Goal: Use online tool/utility: Utilize a website feature to perform a specific function

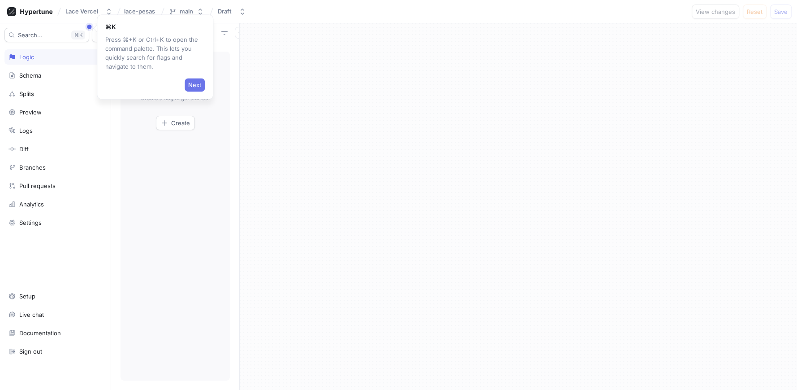
click at [193, 82] on span "Next" at bounding box center [194, 84] width 13 height 5
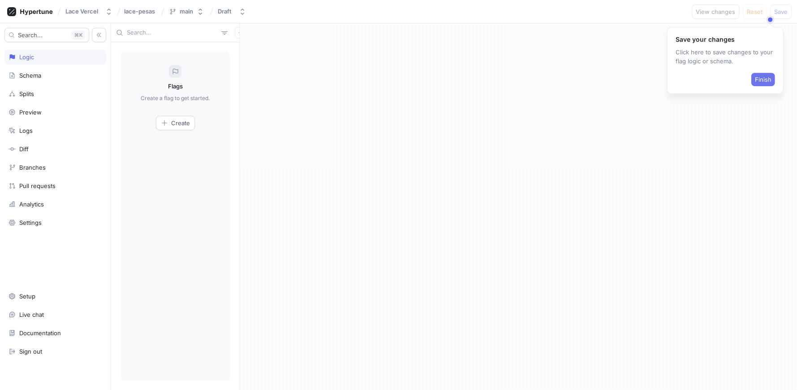
click at [763, 79] on span "Finish" at bounding box center [763, 79] width 17 height 5
click at [172, 123] on span "Create" at bounding box center [180, 122] width 19 height 5
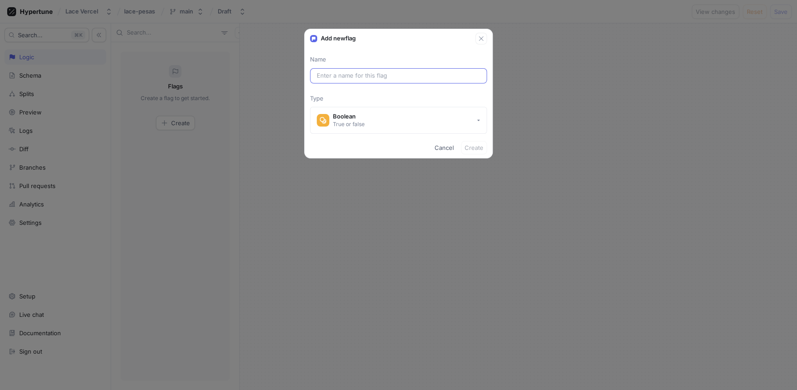
click at [397, 70] on div at bounding box center [398, 75] width 177 height 15
drag, startPoint x: 388, startPoint y: 85, endPoint x: 394, endPoint y: 80, distance: 7.7
click at [391, 83] on div "Name Type Boolean True or false" at bounding box center [399, 94] width 188 height 78
click at [394, 80] on div at bounding box center [398, 75] width 177 height 15
click at [398, 77] on input "text" at bounding box center [399, 75] width 164 height 9
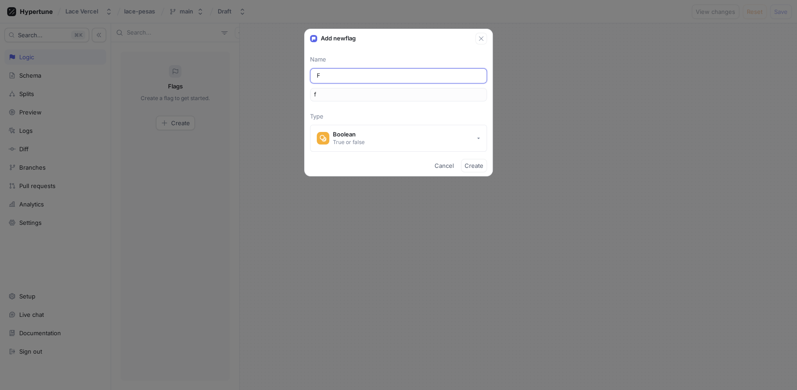
type input "Fl"
type input "fl"
type input "Fla"
type input "fla"
type input "Flag"
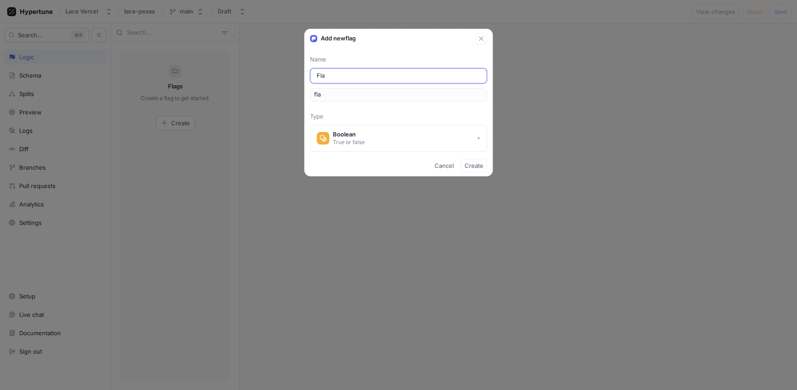
type input "flag"
type input "Flag"
click at [363, 109] on div "Name Flag flag Type Boolean True or false" at bounding box center [399, 103] width 188 height 96
click at [374, 139] on button "Boolean True or false" at bounding box center [398, 138] width 177 height 27
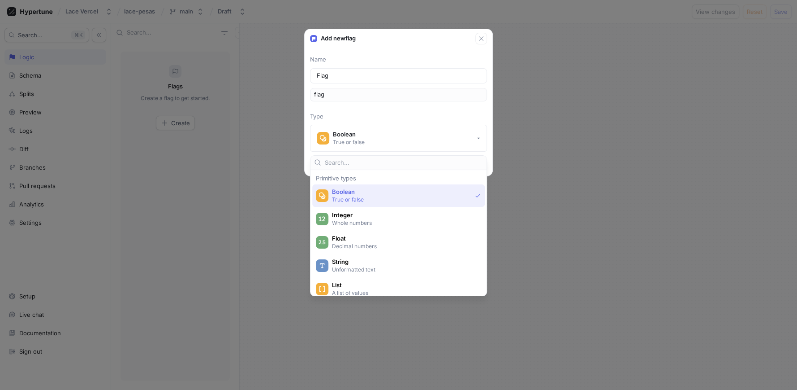
click at [394, 197] on p "True or false" at bounding box center [401, 199] width 139 height 8
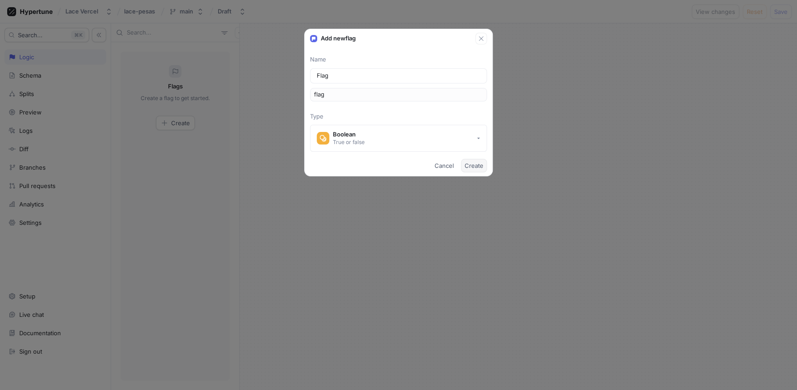
click at [485, 165] on button "Create" at bounding box center [474, 165] width 26 height 13
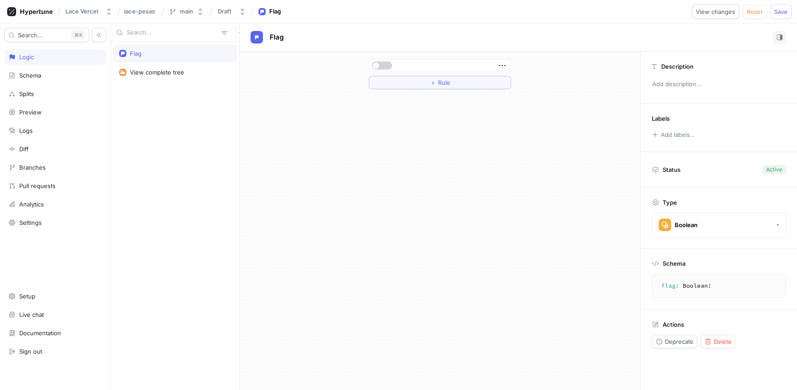
click at [378, 66] on span "button" at bounding box center [376, 65] width 6 height 6
click at [378, 66] on button "button" at bounding box center [382, 65] width 20 height 8
click at [488, 64] on div at bounding box center [439, 65] width 136 height 5
click at [500, 68] on icon "button" at bounding box center [503, 66] width 10 height 10
drag, startPoint x: 429, startPoint y: 138, endPoint x: 450, endPoint y: 87, distance: 55.1
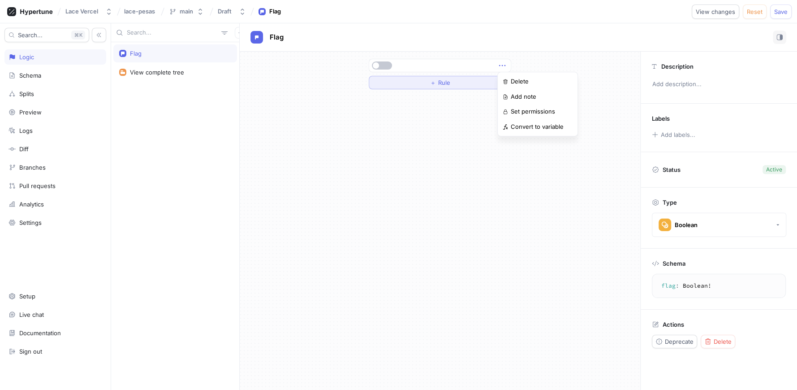
click at [429, 137] on div "＋ Rule" at bounding box center [440, 221] width 401 height 338
click at [454, 81] on button "＋ Rule" at bounding box center [440, 82] width 143 height 13
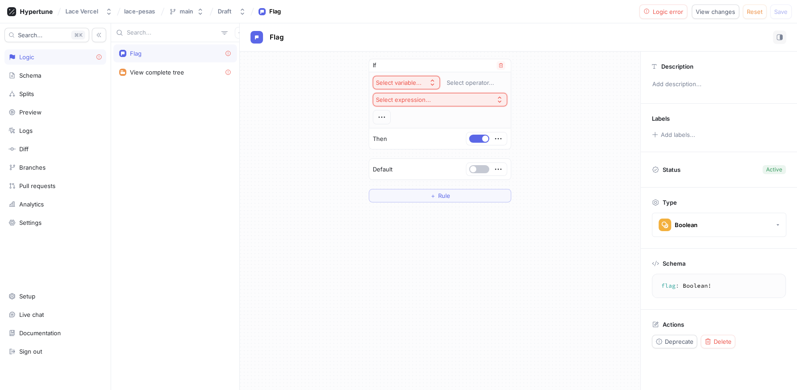
click at [418, 85] on div "Select variable..." at bounding box center [399, 83] width 46 height 8
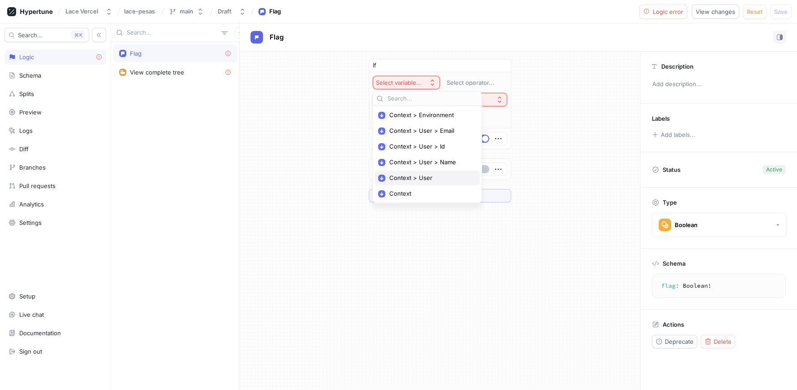
click at [426, 180] on span "Context > User" at bounding box center [430, 178] width 83 height 8
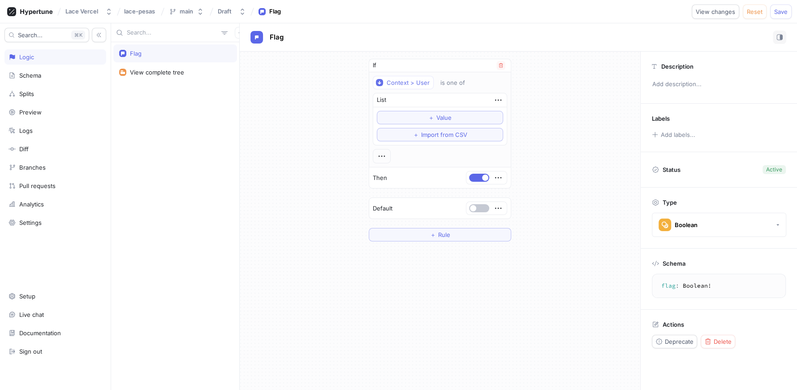
click at [425, 170] on div "Then" at bounding box center [440, 177] width 142 height 21
click at [778, 15] on button "Save" at bounding box center [782, 11] width 22 height 14
click at [44, 9] on icon at bounding box center [30, 11] width 46 height 9
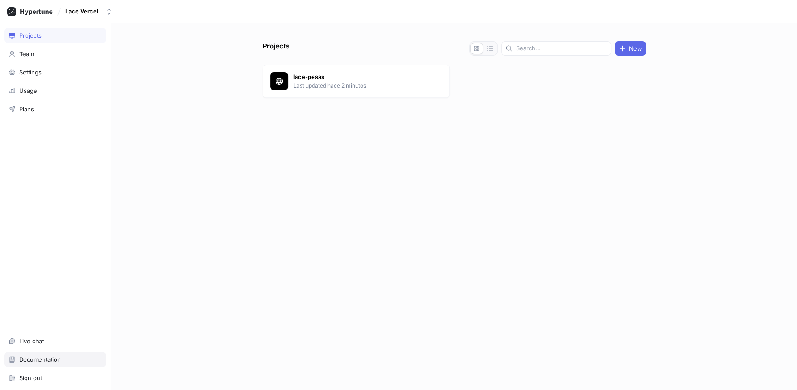
click at [50, 360] on div "Documentation" at bounding box center [40, 358] width 42 height 7
